Goal: Complete application form

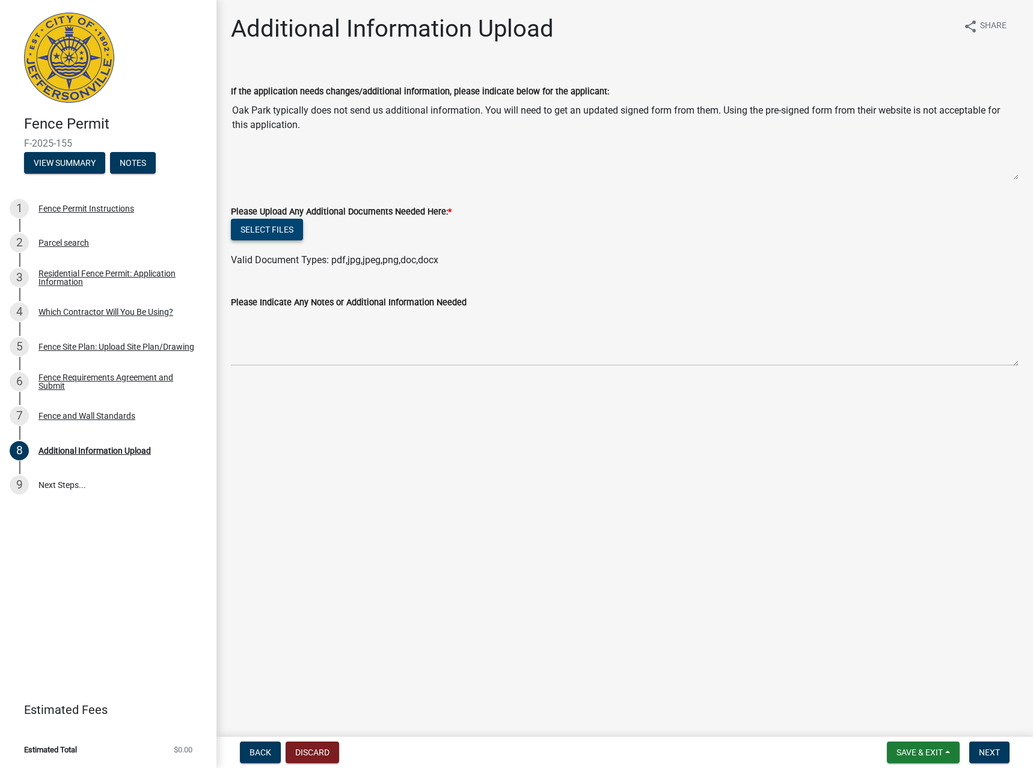
click at [273, 227] on button "Select files" at bounding box center [267, 230] width 72 height 22
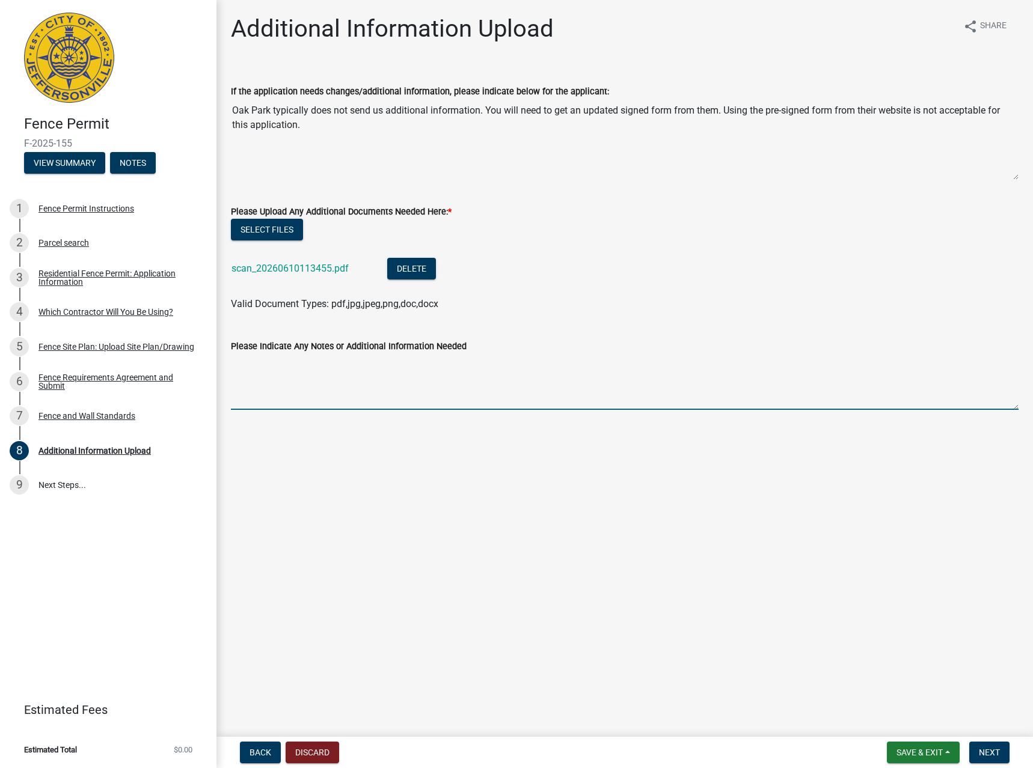
click at [347, 383] on textarea "Please Indicate Any Notes or Additional Information Needed" at bounding box center [624, 381] width 787 height 57
type textarea "SEE ATTACHED FROM APRIL. THANKS."
click at [992, 758] on button "Next" at bounding box center [989, 753] width 40 height 22
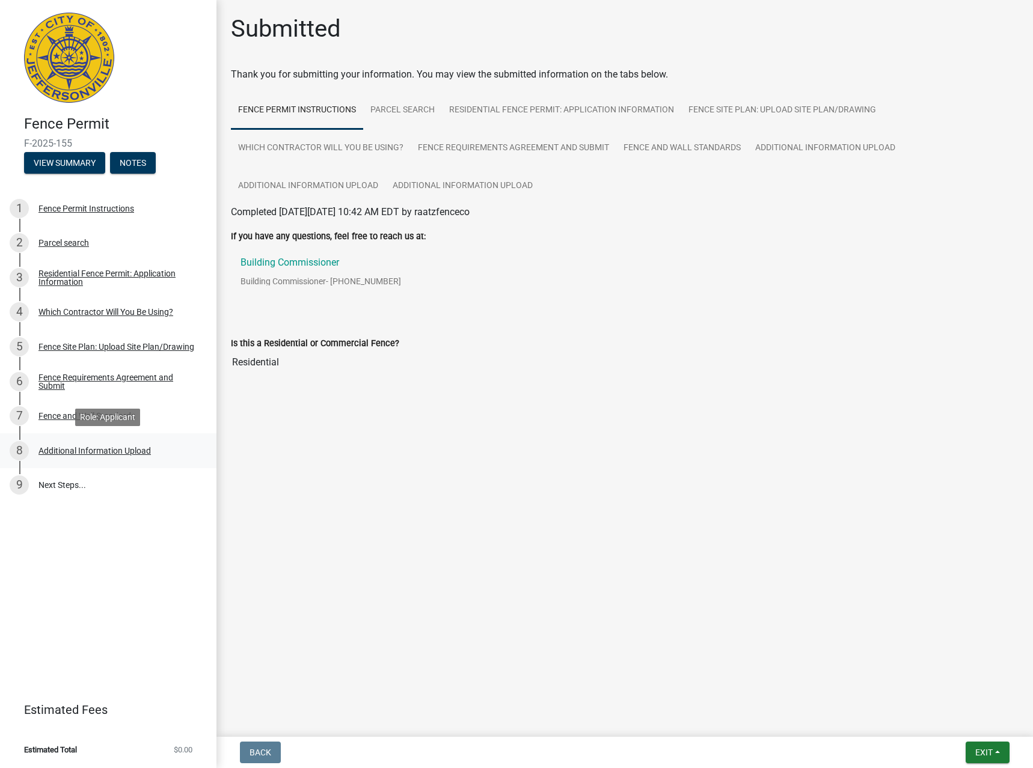
click at [168, 457] on div "8 Additional Information Upload" at bounding box center [104, 450] width 188 height 19
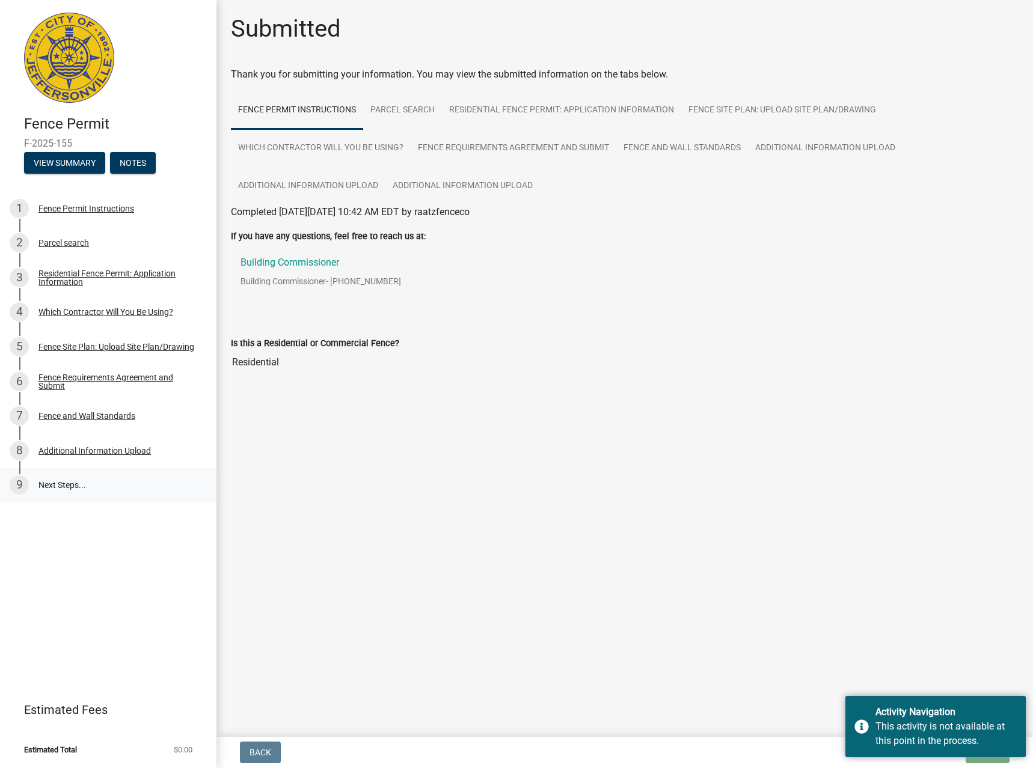
click at [138, 490] on link "9 Next Steps..." at bounding box center [108, 485] width 216 height 35
click at [506, 186] on link "Additional Information Upload" at bounding box center [462, 186] width 154 height 38
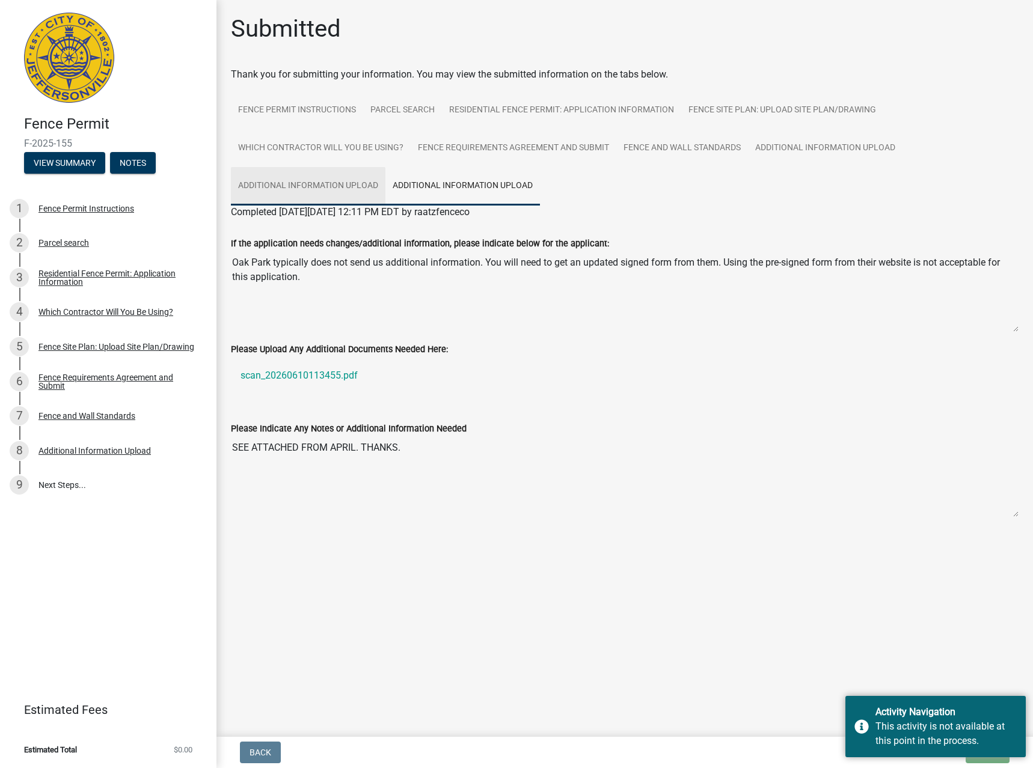
click at [360, 180] on link "Additional Information Upload" at bounding box center [308, 186] width 154 height 38
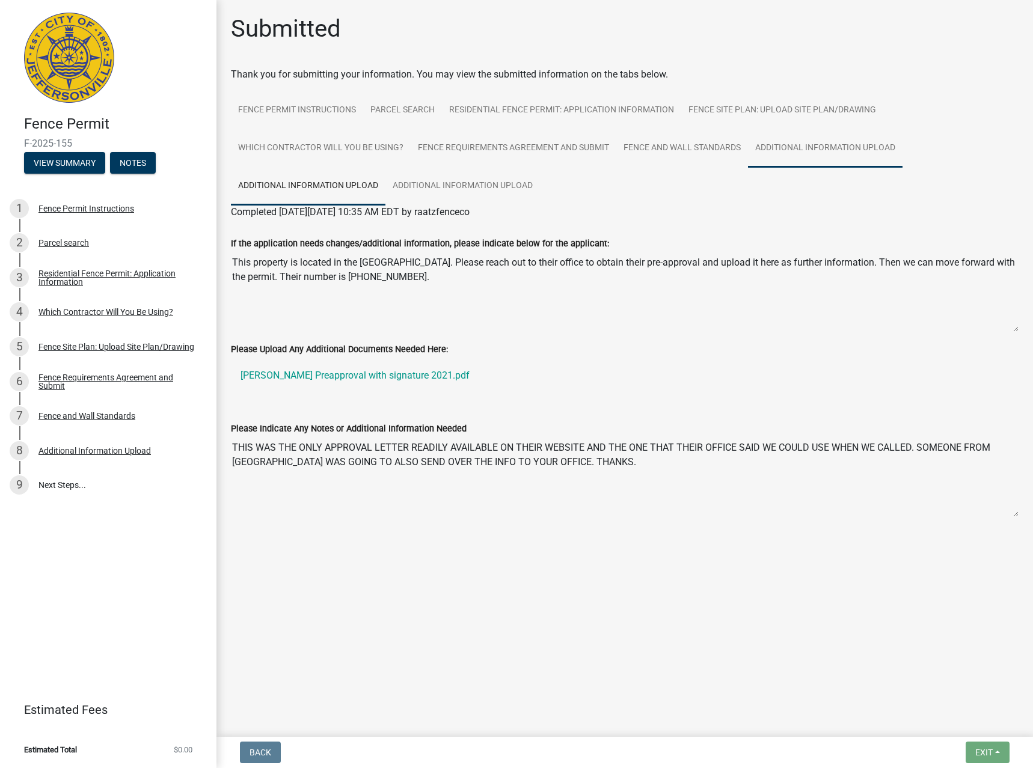
click at [802, 139] on link "Additional Information Upload" at bounding box center [825, 148] width 154 height 38
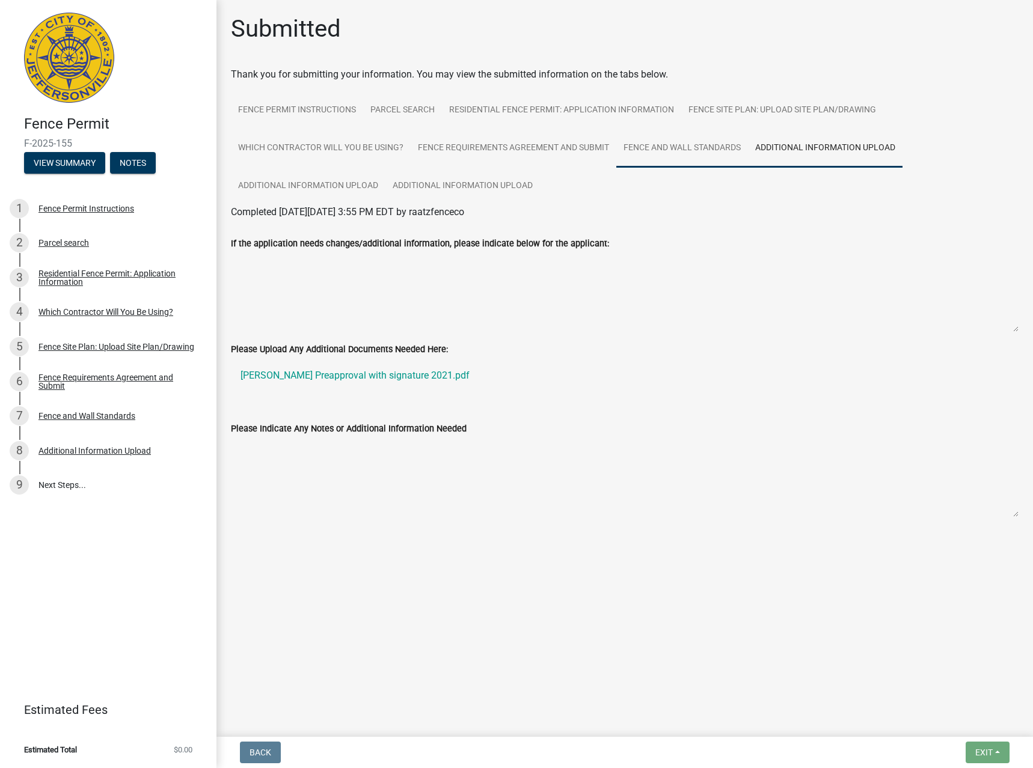
click at [677, 148] on link "Fence and Wall Standards" at bounding box center [682, 148] width 132 height 38
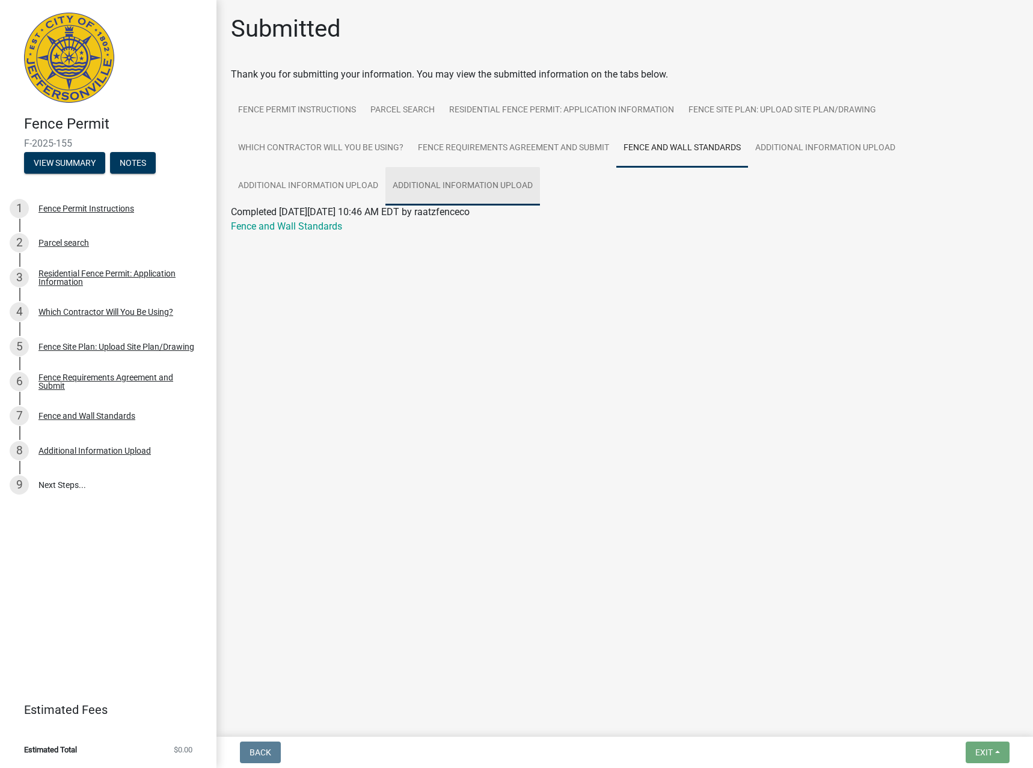
click at [506, 171] on link "Additional Information Upload" at bounding box center [462, 186] width 154 height 38
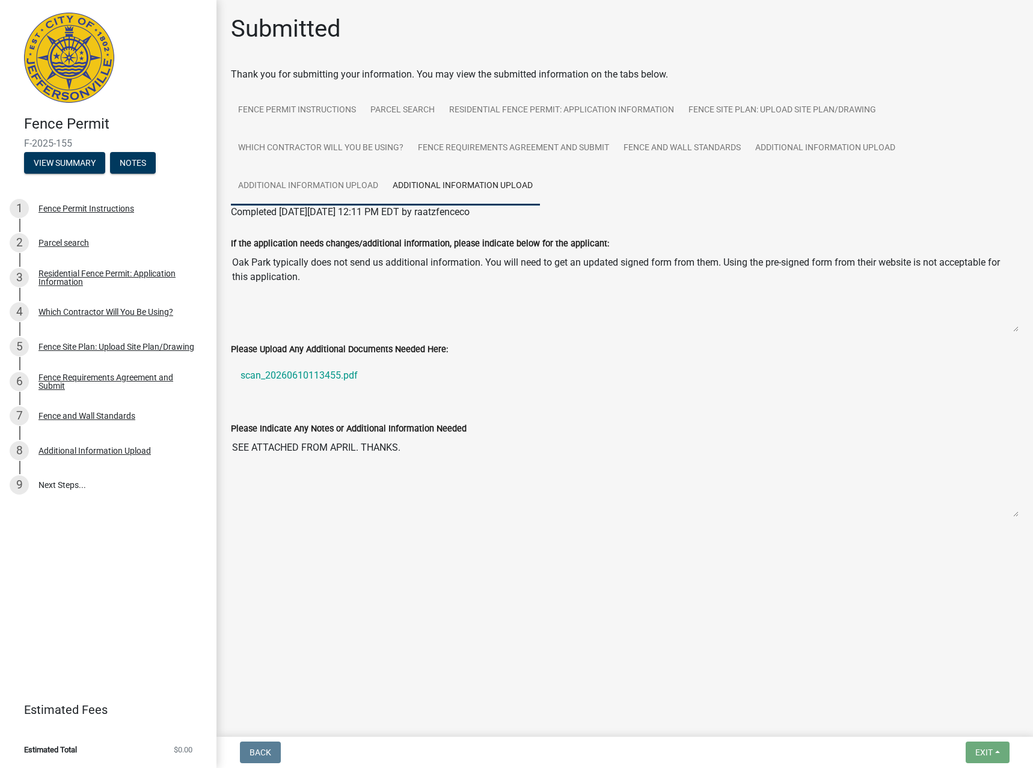
drag, startPoint x: 371, startPoint y: 186, endPoint x: 349, endPoint y: 186, distance: 22.8
click at [371, 186] on link "Additional Information Upload" at bounding box center [308, 186] width 154 height 38
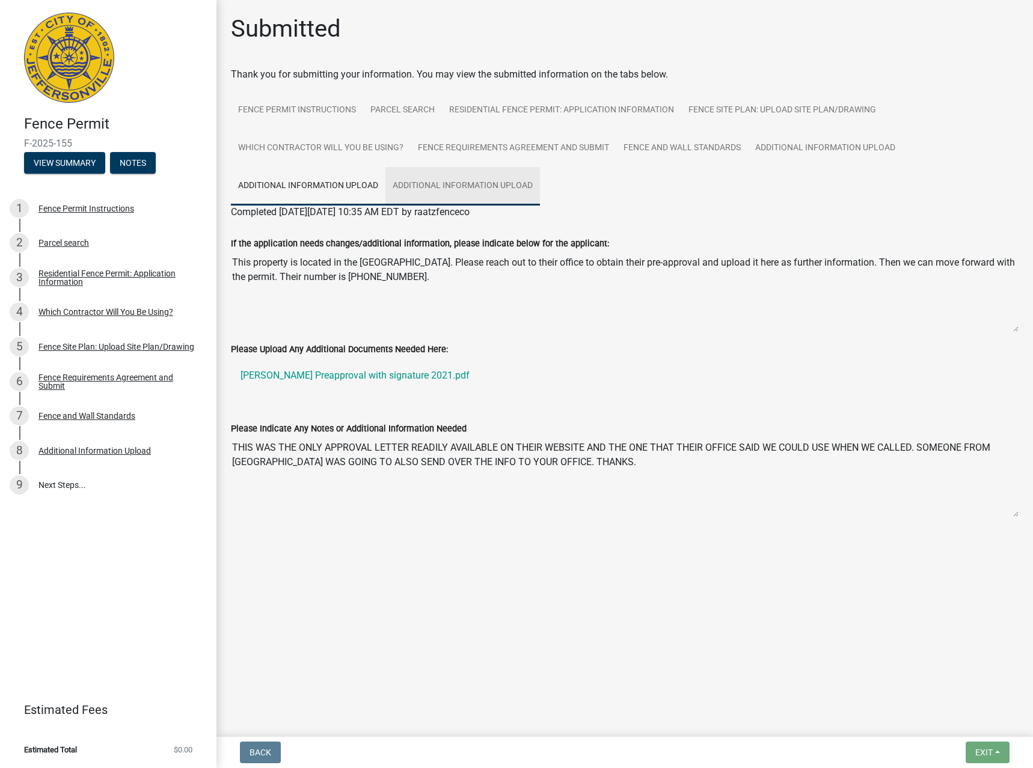
click at [446, 190] on link "Additional Information Upload" at bounding box center [462, 186] width 154 height 38
